Goal: Task Accomplishment & Management: Manage account settings

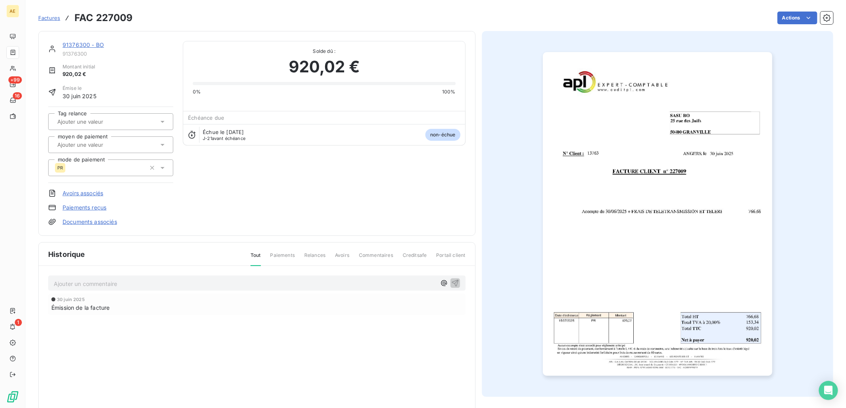
click at [75, 44] on link "91376300 - BO" at bounding box center [83, 44] width 41 height 7
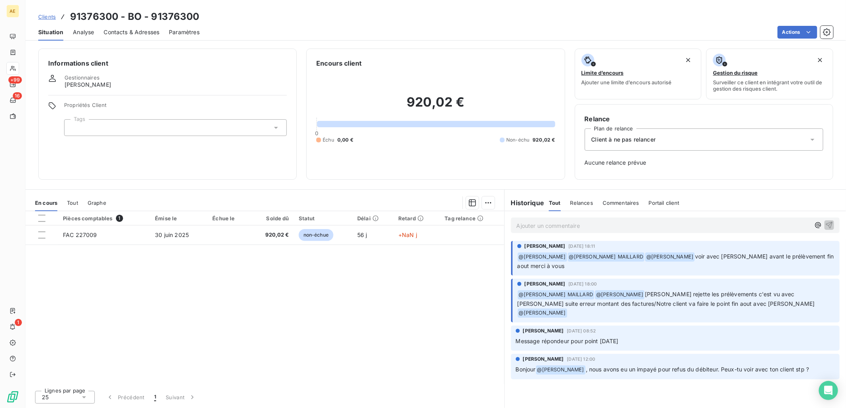
click at [45, 14] on span "Clients" at bounding box center [47, 17] width 18 height 6
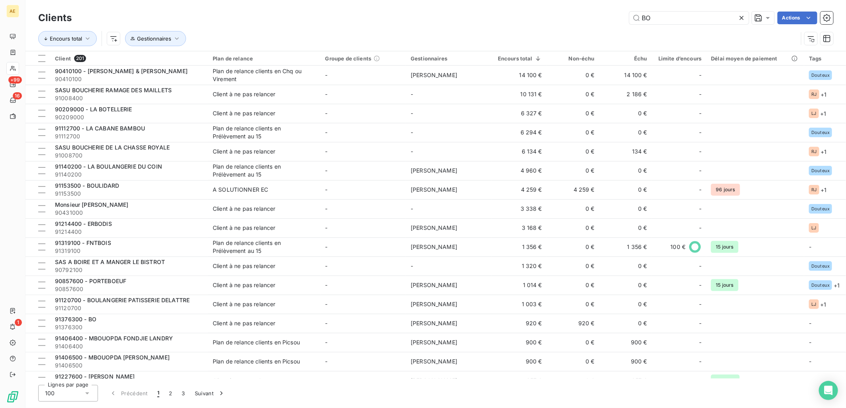
drag, startPoint x: 665, startPoint y: 17, endPoint x: 595, endPoint y: 17, distance: 70.5
click at [596, 17] on div "BO Actions" at bounding box center [457, 18] width 752 height 13
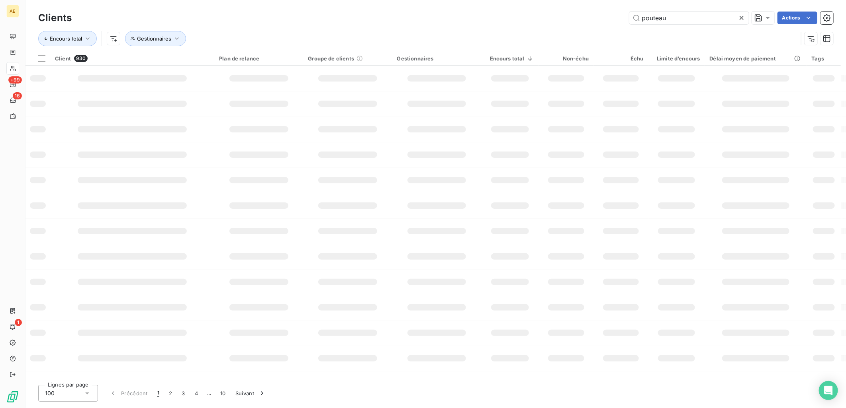
type input "pouteau"
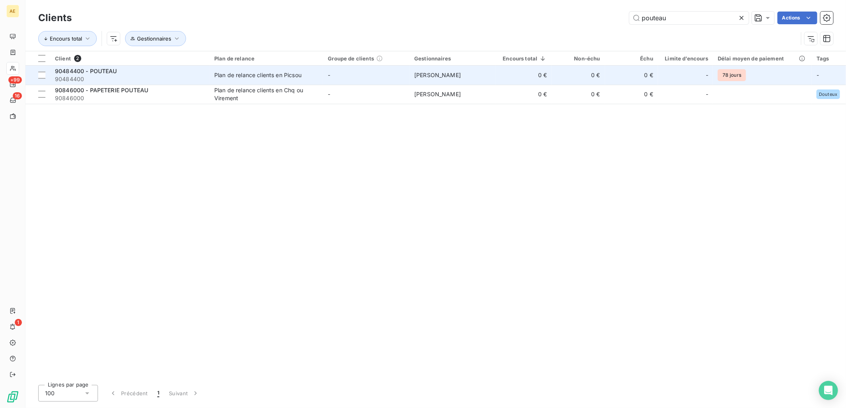
click at [264, 76] on div "Plan de relance clients en Picsou" at bounding box center [257, 75] width 87 height 8
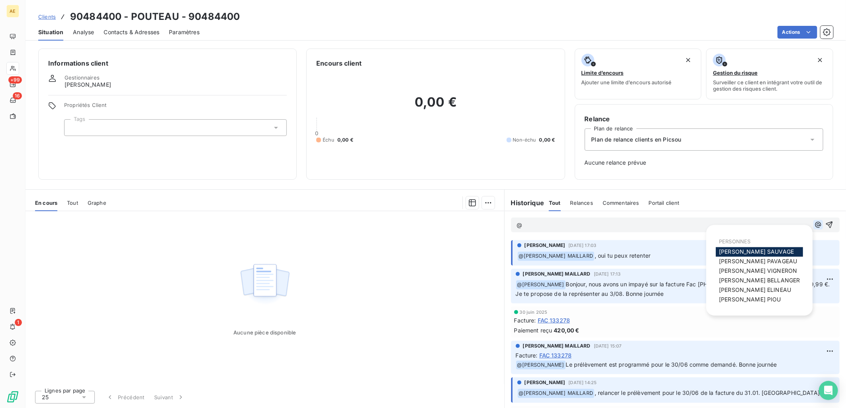
click at [813, 229] on button "button" at bounding box center [818, 225] width 10 height 10
click at [767, 271] on span "[PERSON_NAME]" at bounding box center [758, 271] width 78 height 7
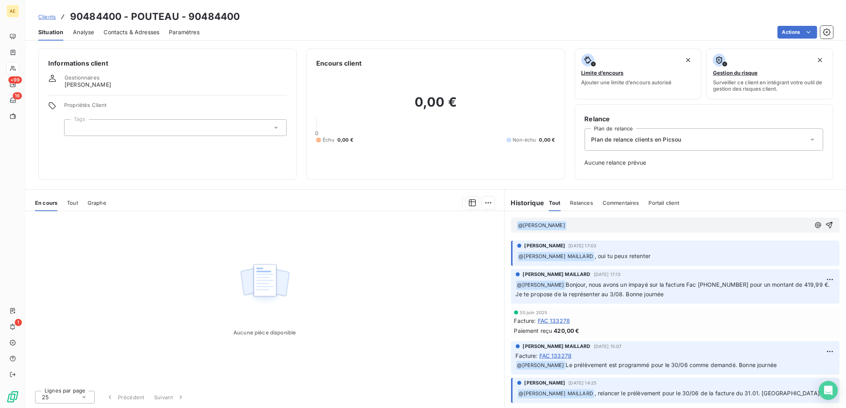
click at [574, 225] on p "﻿ @ [PERSON_NAME] ﻿ ﻿" at bounding box center [662, 226] width 293 height 10
click at [577, 225] on span "Bpnjour, nous avons un impayé sur la facture Fac-2025-8-881" at bounding box center [649, 225] width 166 height 7
click at [746, 225] on p "﻿ @ [PERSON_NAME] ﻿ Bonjour, nous avons un impayé sur la facture Fac-2025-8-881" at bounding box center [662, 226] width 293 height 10
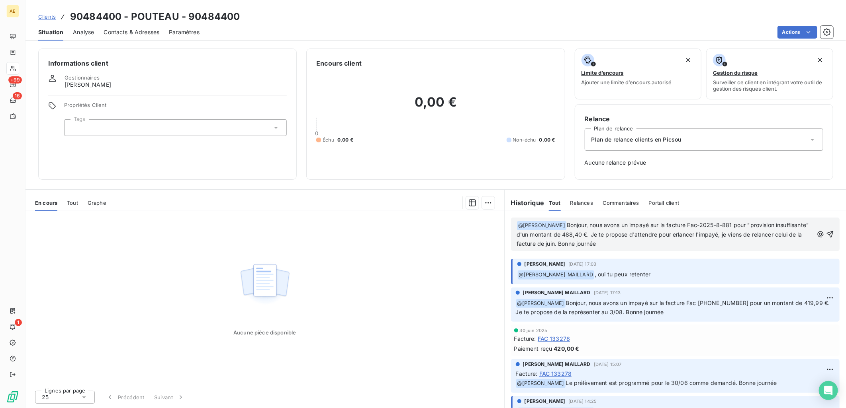
click at [713, 236] on span "Bonjour, nous avons un impayé sur la facture Fac-2025-8-881 pour "provision ins…" at bounding box center [663, 234] width 294 height 25
click at [826, 235] on icon "button" at bounding box center [830, 234] width 8 height 8
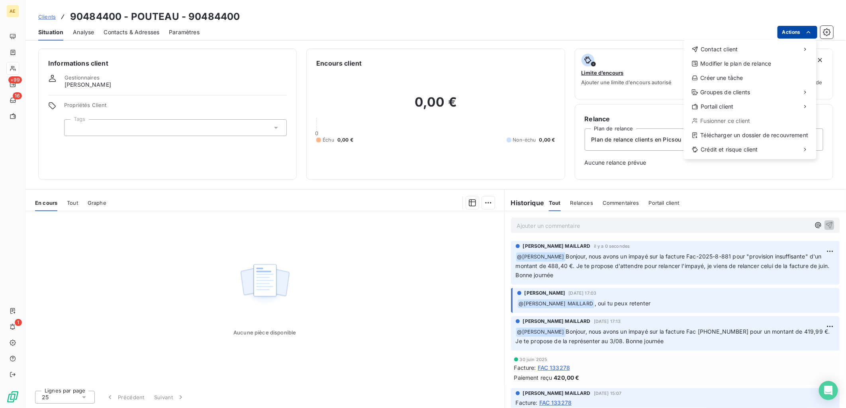
click at [813, 29] on html "AE +99 16 1 Clients 90484400 - POUTEAU - 90484400 Situation Analyse Contacts & …" at bounding box center [423, 204] width 846 height 408
click at [765, 75] on div "Créer une tâche" at bounding box center [750, 78] width 126 height 13
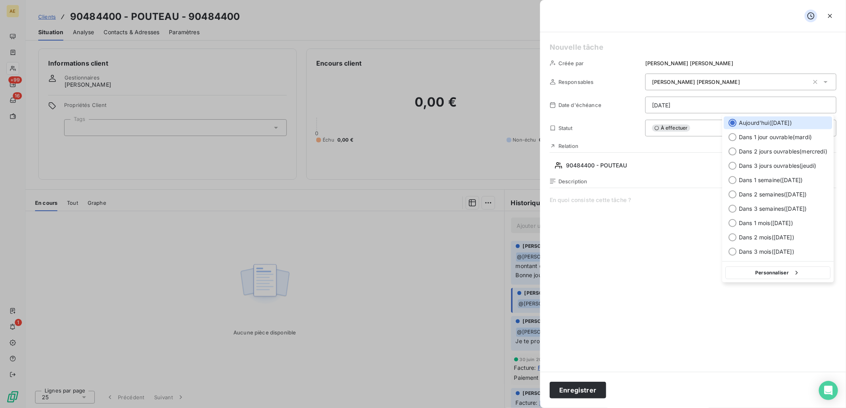
click at [652, 104] on html "AE +99 16 1 Clients 90484400 - POUTEAU - 90484400 Situation Analyse Contacts & …" at bounding box center [423, 204] width 846 height 408
click at [732, 224] on div at bounding box center [732, 223] width 8 height 8
type input "[DATE]"
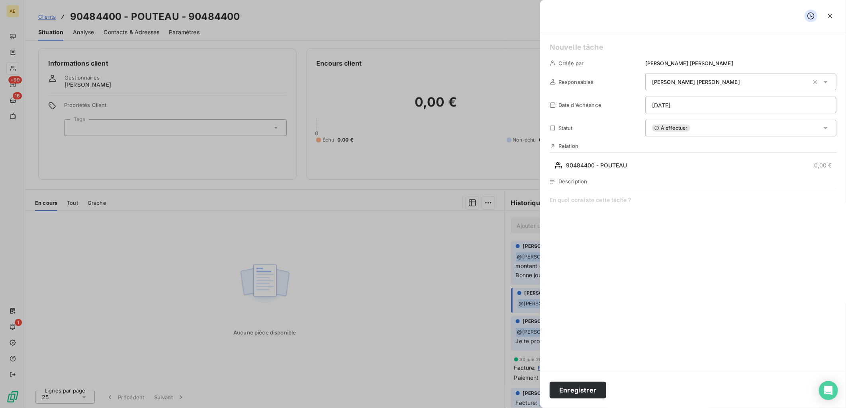
click at [577, 206] on span at bounding box center [692, 272] width 287 height 153
click at [584, 392] on button "Enregistrer" at bounding box center [577, 390] width 57 height 17
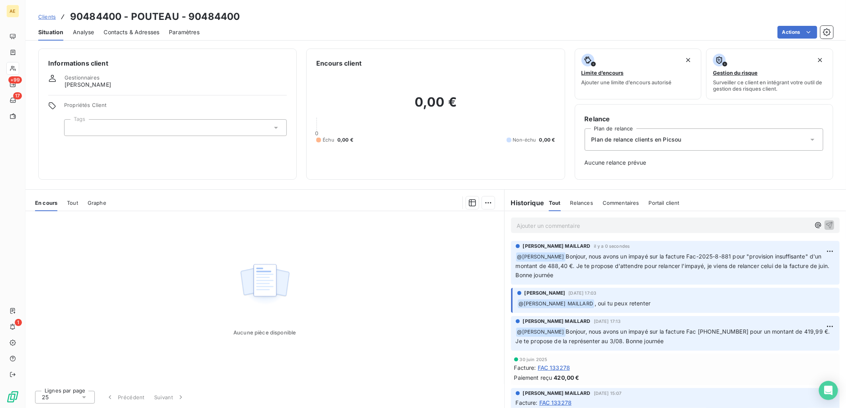
click at [47, 15] on span "Clients" at bounding box center [47, 17] width 18 height 6
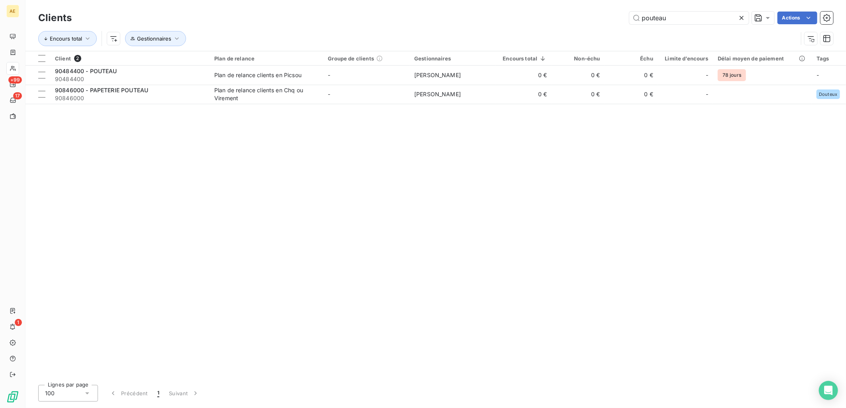
drag, startPoint x: 650, startPoint y: 18, endPoint x: 508, endPoint y: 19, distance: 142.1
click at [523, 18] on div "pouteau Actions" at bounding box center [457, 18] width 752 height 13
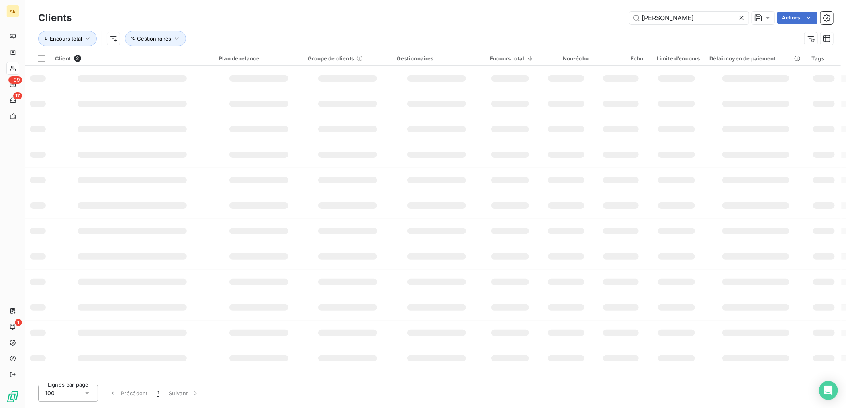
type input "[PERSON_NAME]"
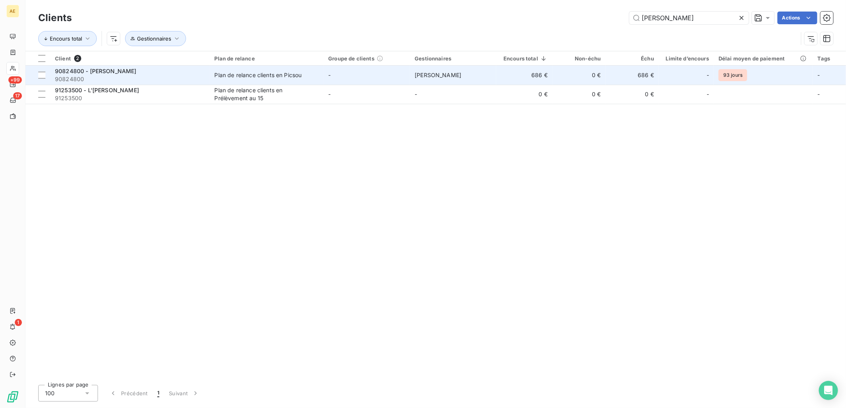
click at [264, 74] on div "Plan de relance clients en Picsou" at bounding box center [258, 75] width 87 height 8
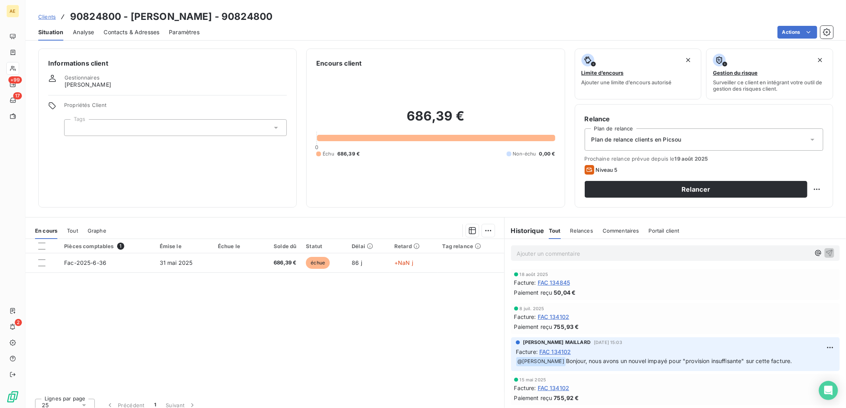
click at [49, 18] on span "Clients" at bounding box center [47, 17] width 18 height 6
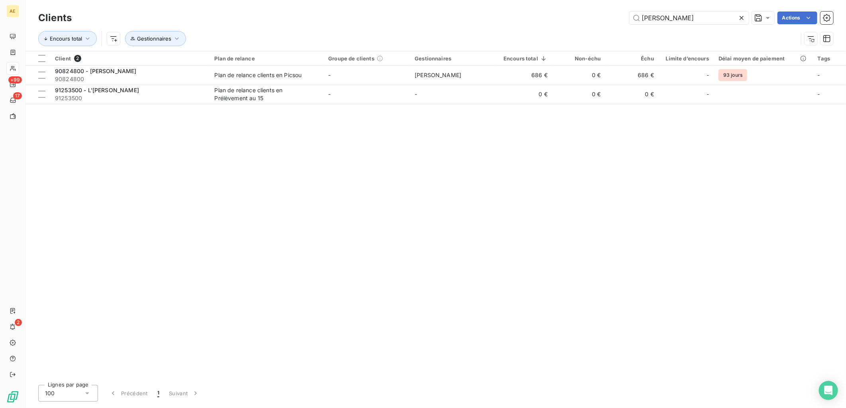
drag, startPoint x: 665, startPoint y: 18, endPoint x: 543, endPoint y: 18, distance: 122.2
click at [543, 18] on div "[PERSON_NAME] Actions" at bounding box center [457, 18] width 752 height 13
type input "pouteau"
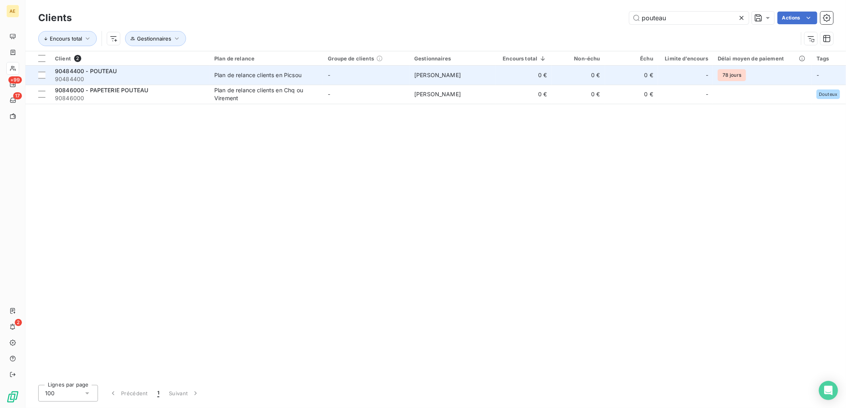
click at [217, 76] on div "Plan de relance clients en Picsou" at bounding box center [257, 75] width 87 height 8
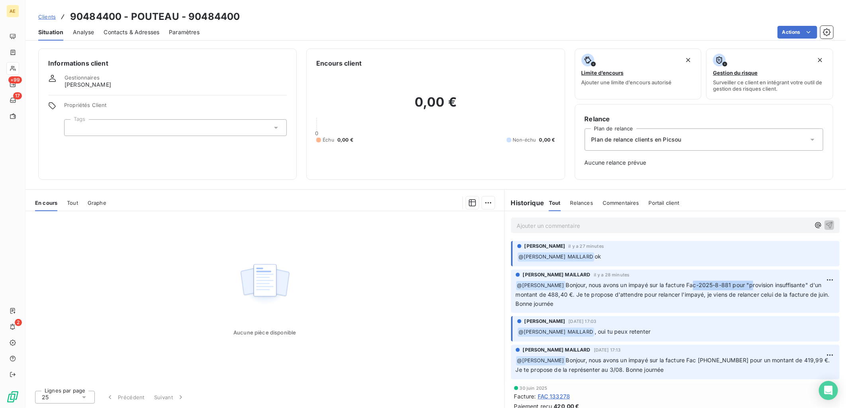
drag, startPoint x: 699, startPoint y: 283, endPoint x: 758, endPoint y: 283, distance: 58.5
click at [758, 283] on span "Bonjour, nous avons un impayé sur la facture Fac-2025-8-881 pour "provision ins…" at bounding box center [673, 294] width 315 height 25
drag, startPoint x: 758, startPoint y: 283, endPoint x: 703, endPoint y: 288, distance: 54.7
click at [703, 288] on p "﻿ @ [PERSON_NAME] Bonjour, nous avons un impayé sur la facture Fac-2025-8-881 p…" at bounding box center [675, 295] width 319 height 28
drag, startPoint x: 566, startPoint y: 297, endPoint x: 648, endPoint y: 297, distance: 81.2
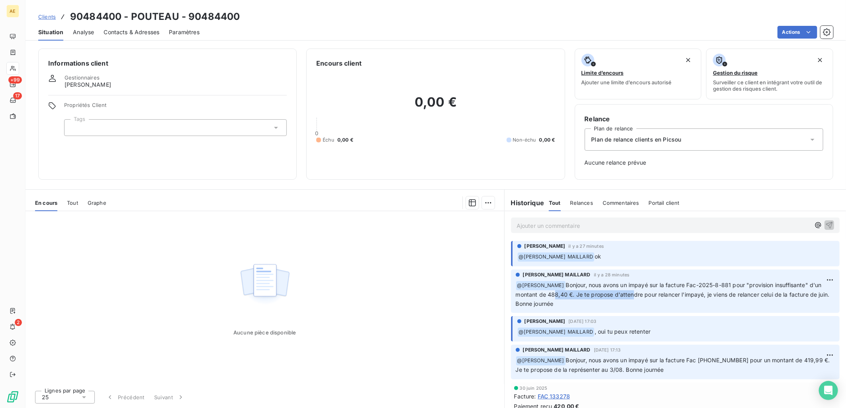
click at [648, 297] on span "Bonjour, nous avons un impayé sur la facture Fac-2025-8-881 pour "provision ins…" at bounding box center [673, 294] width 315 height 25
drag, startPoint x: 648, startPoint y: 297, endPoint x: 719, endPoint y: 293, distance: 71.3
click at [719, 293] on span "Bonjour, nous avons un impayé sur la facture Fac-2025-8-881 pour "provision ins…" at bounding box center [673, 294] width 315 height 25
click at [76, 201] on span "Tout" at bounding box center [72, 203] width 11 height 6
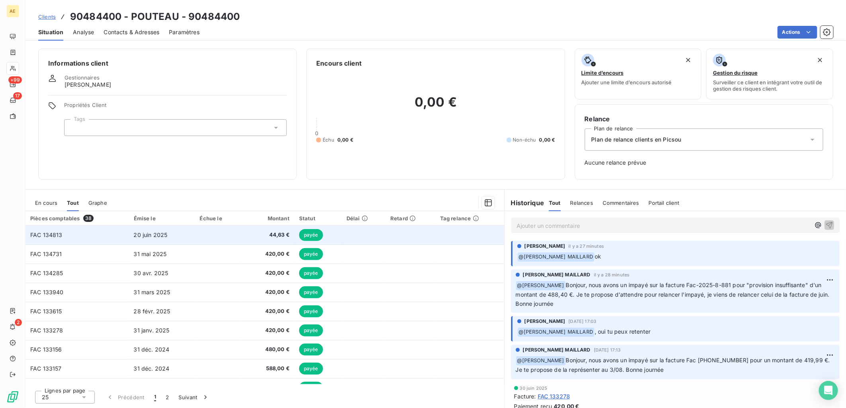
click at [96, 236] on td "FAC 134813" at bounding box center [77, 235] width 104 height 19
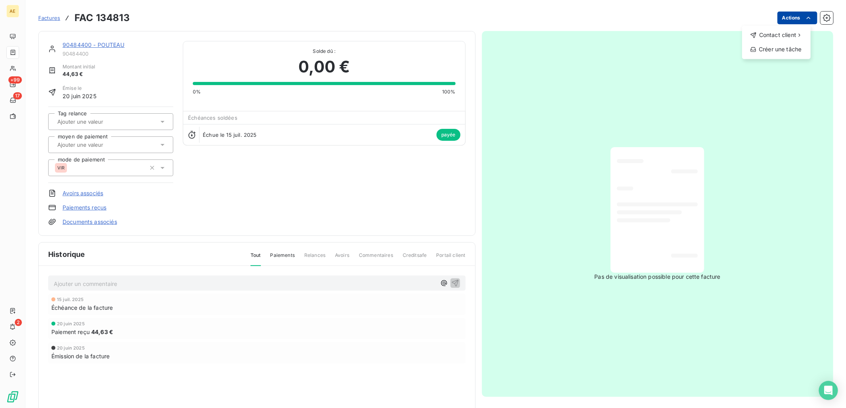
click at [793, 18] on html "AE +99 17 2 Factures FAC 134813 Actions Contact client Créer une tâche 90484400…" at bounding box center [423, 204] width 846 height 408
click at [82, 46] on html "AE +99 17 2 Factures FAC 134813 Actions 90484400 - POUTEAU 90484400 Montant ini…" at bounding box center [423, 204] width 846 height 408
